Goal: Check status: Check status

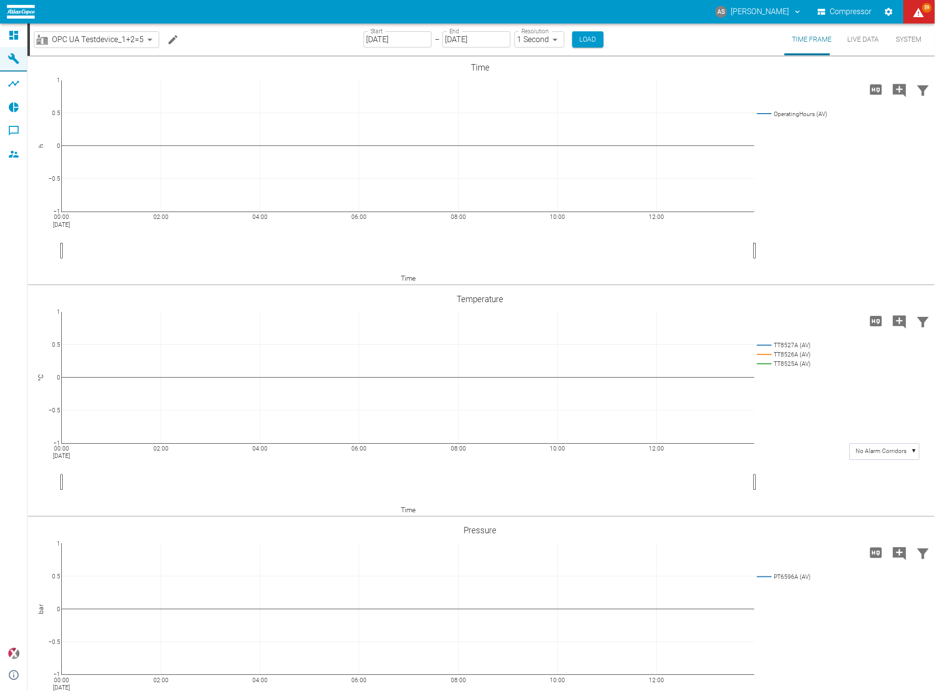
click at [97, 36] on body "AS [PERSON_NAME] Compressor 59 Dashboard Machines Analyses Reports Comments Mem…" at bounding box center [467, 345] width 935 height 691
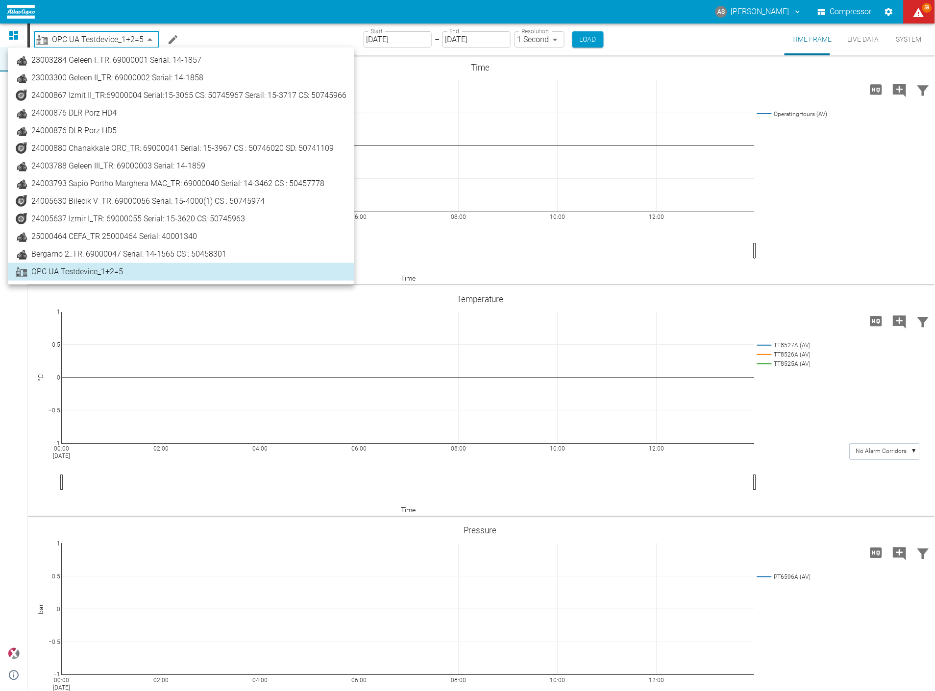
click at [61, 233] on span "25000464 CEFA_TR 25000464 Serial: 40001340" at bounding box center [114, 237] width 166 height 12
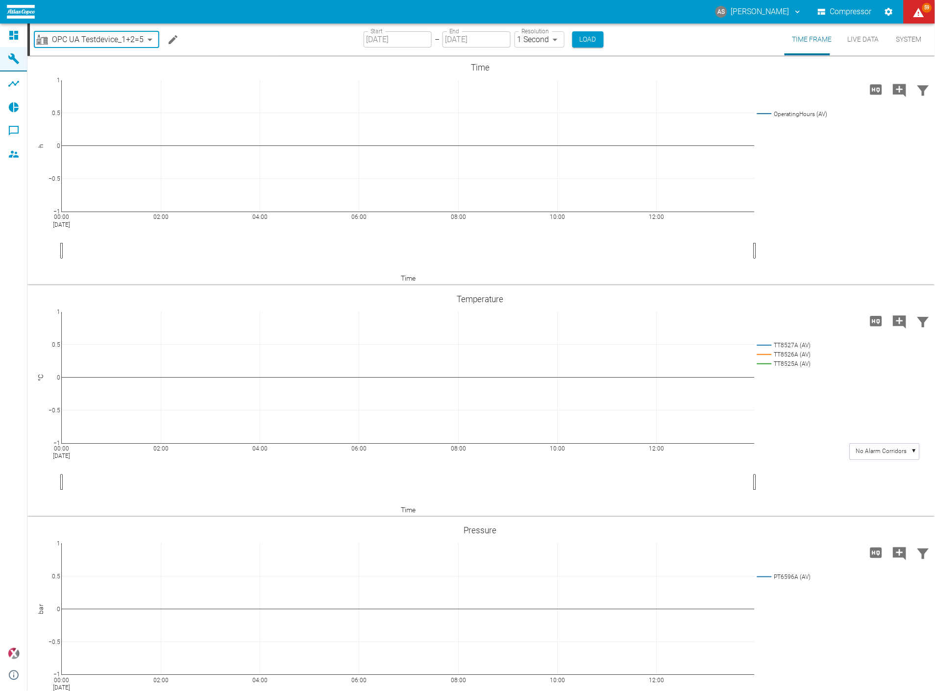
type input "44466a85-c59a-4c11-a2e3-eeff928b5c1e"
type input "[DATE]"
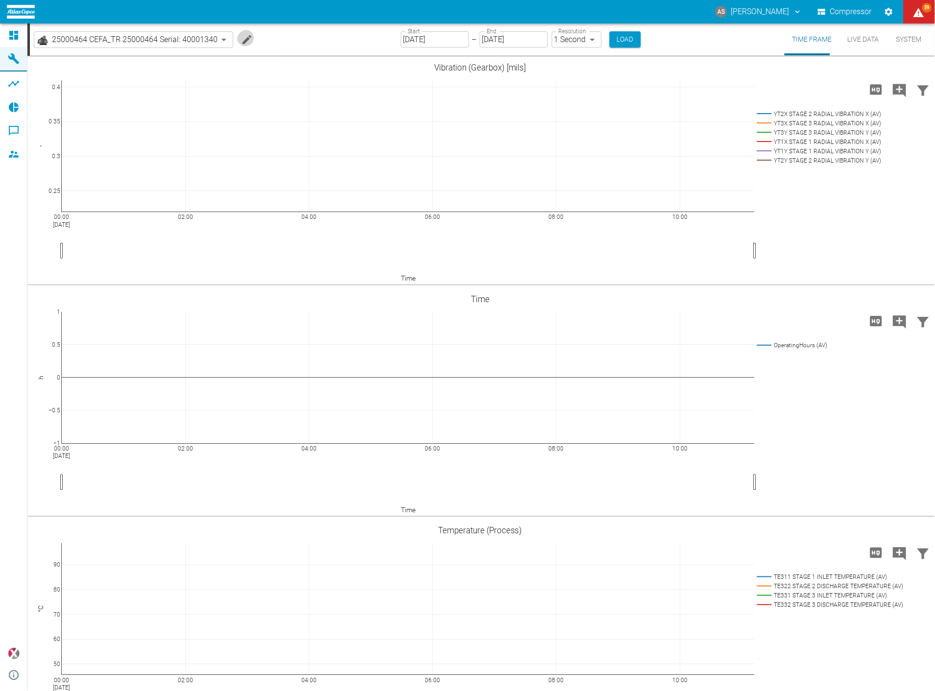
click at [241, 40] on icon "Edit machine" at bounding box center [247, 40] width 12 height 12
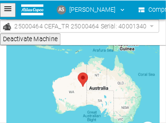
scroll to position [319, 0]
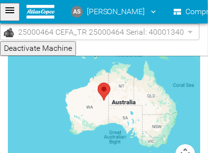
click at [107, 113] on div "Select location ← Move left → Move right ↑ Move up ↓ Move down + Zoom in - Zoom…" at bounding box center [104, 92] width 192 height 239
drag, startPoint x: 103, startPoint y: 114, endPoint x: 106, endPoint y: 104, distance: 10.1
click at [106, 104] on div "Select location ← Move left → Move right ↑ Move up ↓ Move down + Zoom in - Zoom…" at bounding box center [104, 92] width 192 height 239
click at [103, 106] on div "Select location ← Move left → Move right ↑ Move up ↓ Move down + Zoom in - Zoom…" at bounding box center [104, 92] width 192 height 239
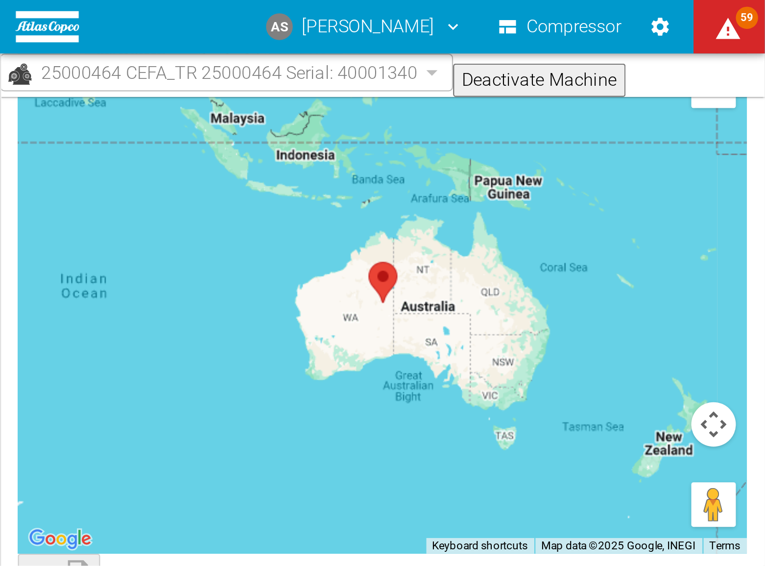
scroll to position [0, 0]
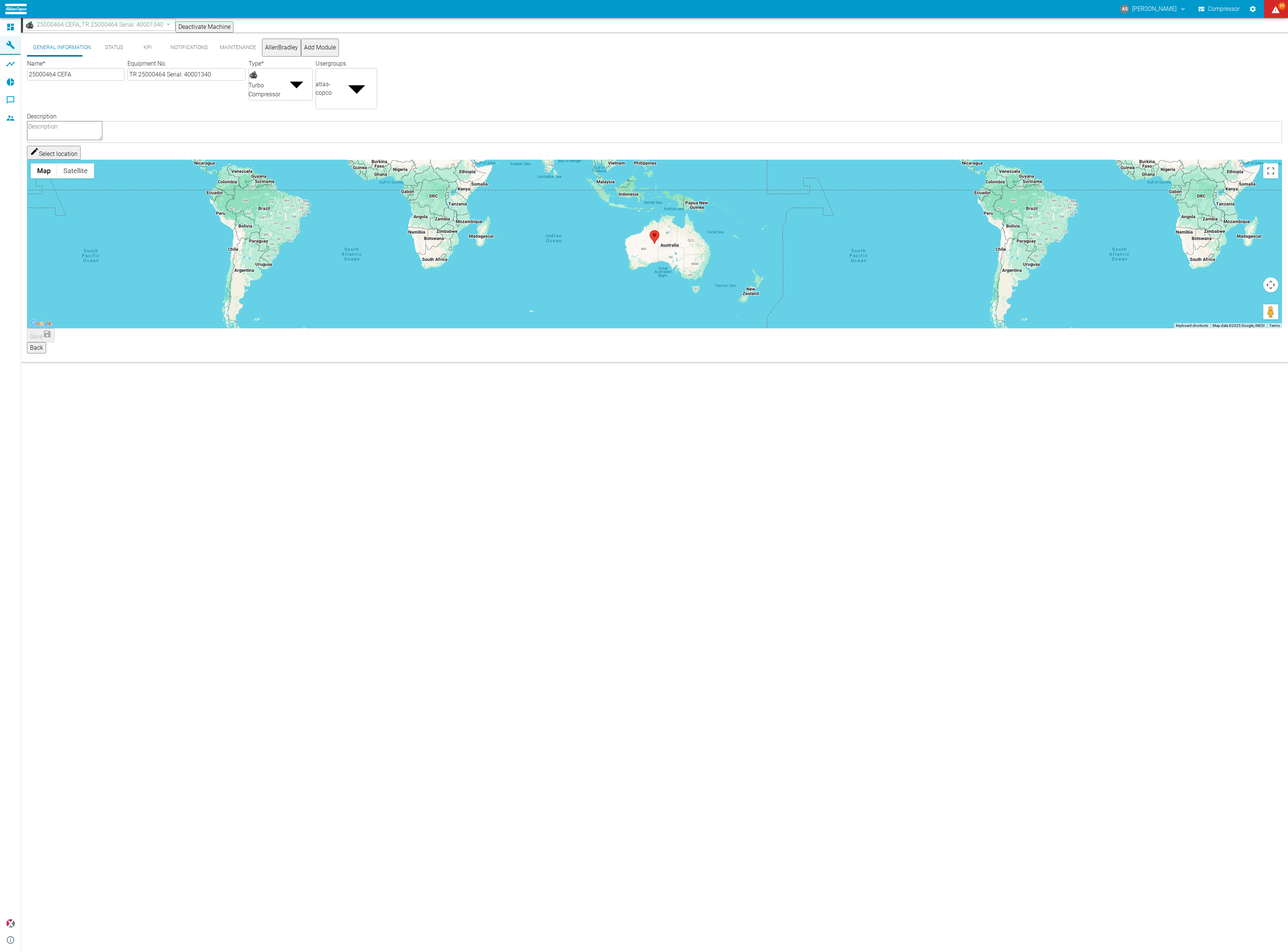
click at [679, 308] on div "Select location ← Move left → Move right ↑ Move up ↓ Move down + Zoom in - Zoom…" at bounding box center [654, 237] width 1255 height 183
click at [675, 310] on div "Select location ← Move left → Move right ↑ Move up ↓ Move down + Zoom in - Zoom…" at bounding box center [654, 237] width 1255 height 183
